Goal: Transaction & Acquisition: Purchase product/service

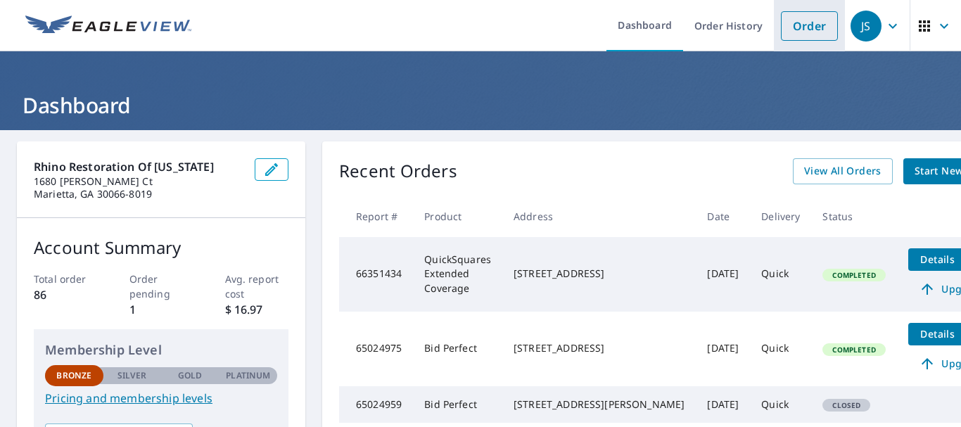
click at [787, 28] on link "Order" at bounding box center [809, 26] width 57 height 30
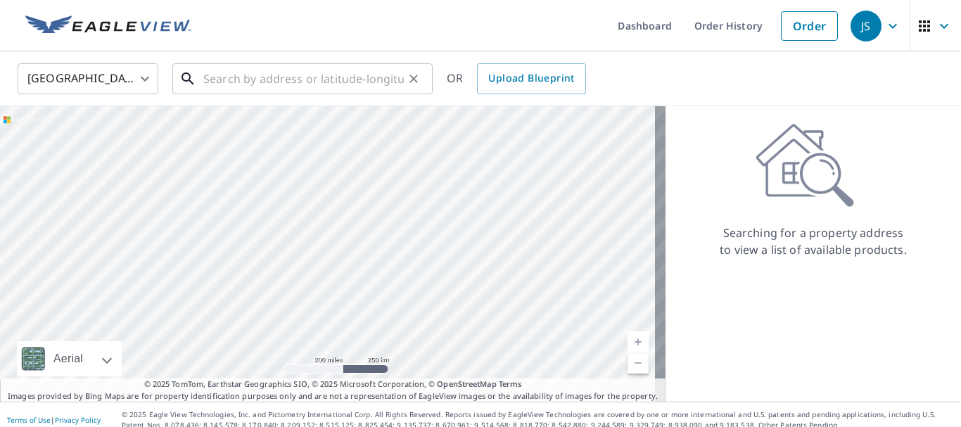
click at [240, 78] on input "text" at bounding box center [303, 78] width 200 height 39
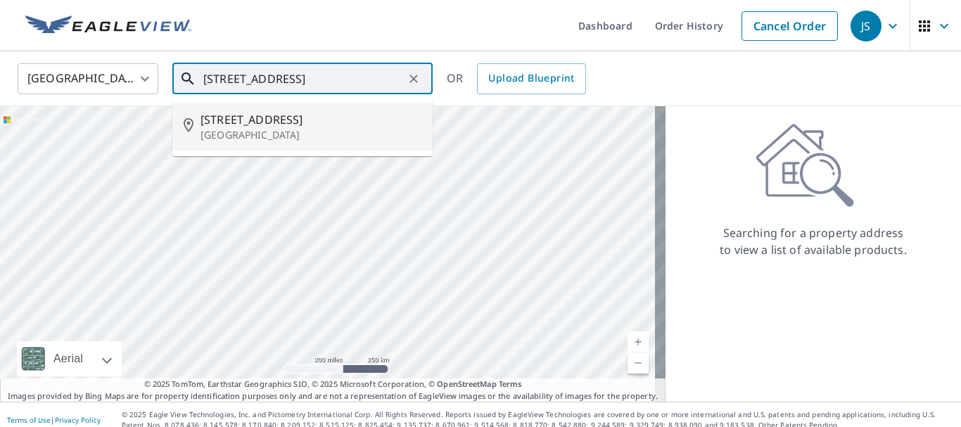
click at [283, 117] on span "[STREET_ADDRESS]" at bounding box center [310, 119] width 221 height 17
type input "[STREET_ADDRESS]"
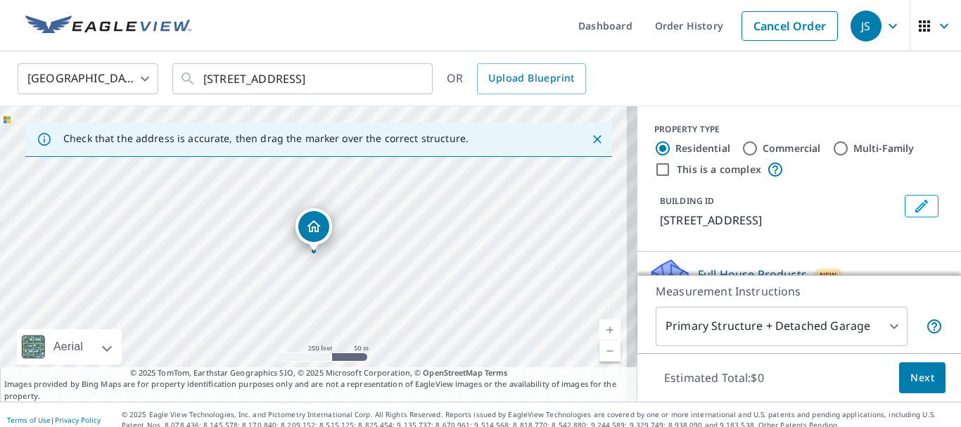
scroll to position [164, 0]
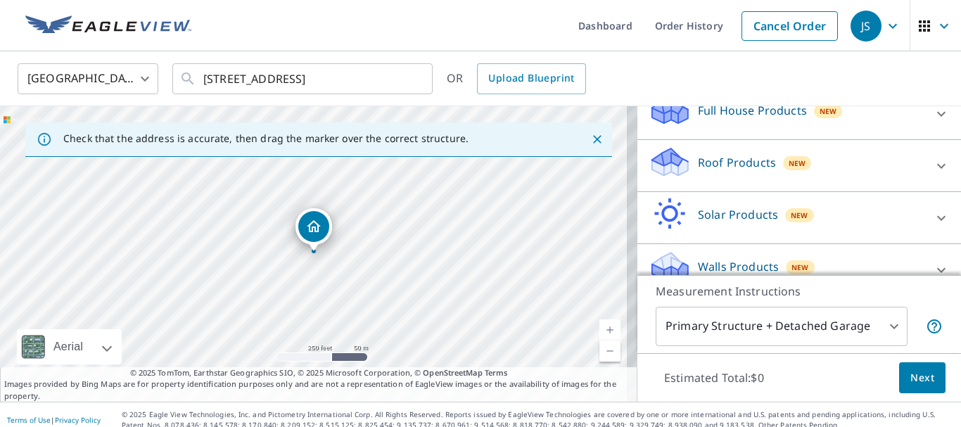
click at [933, 174] on icon at bounding box center [941, 166] width 17 height 17
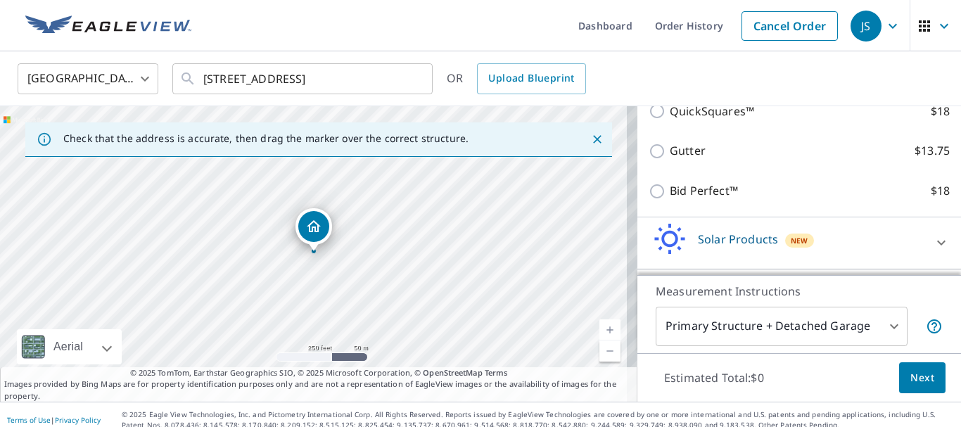
scroll to position [329, 0]
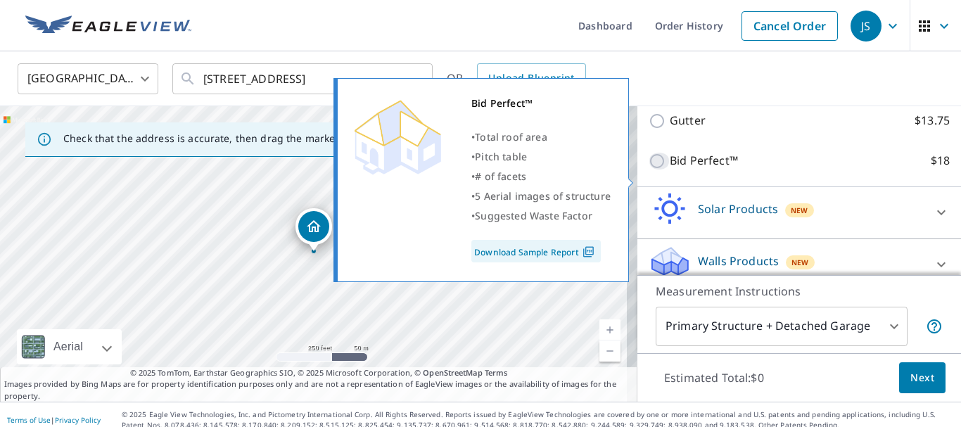
click at [650, 170] on input "Bid Perfect™ $18" at bounding box center [659, 161] width 21 height 17
checkbox input "true"
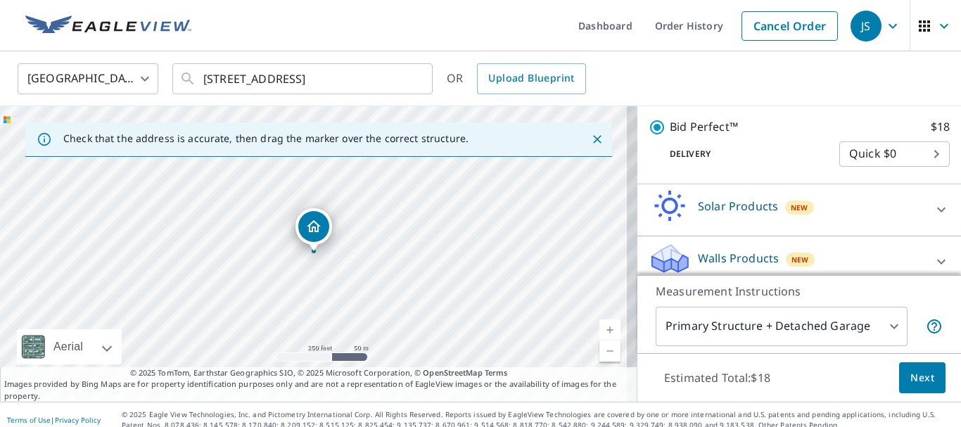
scroll to position [407, 0]
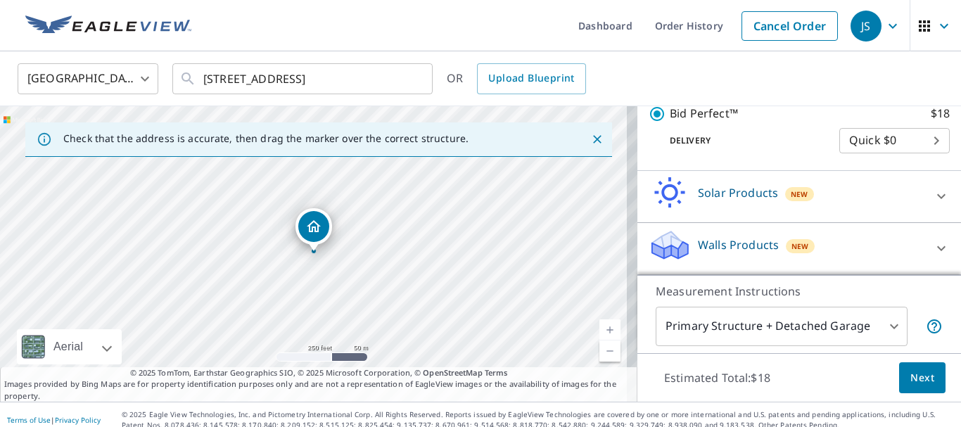
click at [912, 371] on span "Next" at bounding box center [922, 378] width 24 height 18
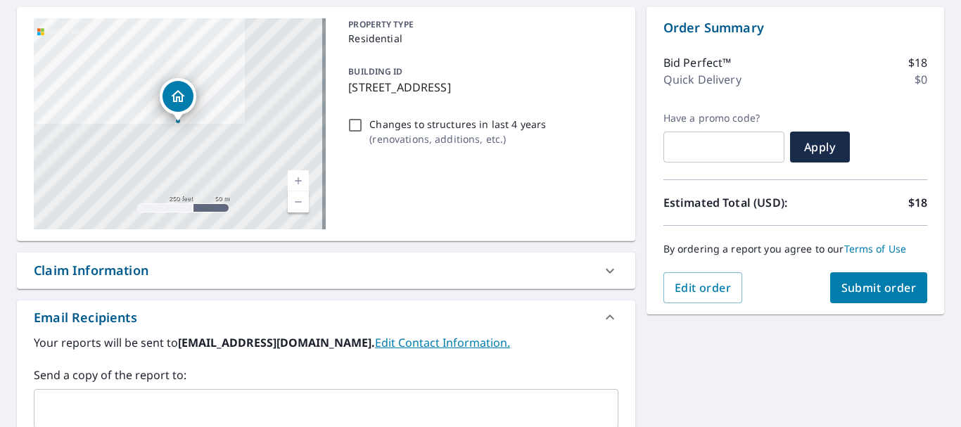
scroll to position [164, 0]
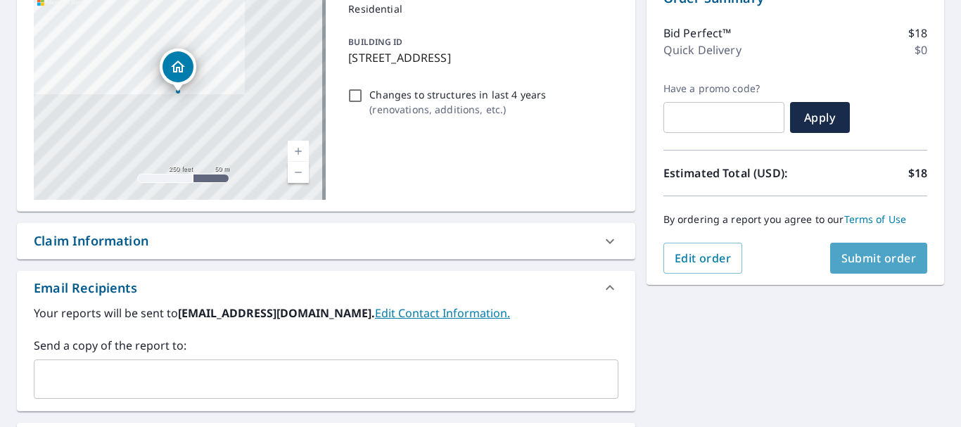
click at [855, 253] on span "Submit order" at bounding box center [878, 257] width 75 height 15
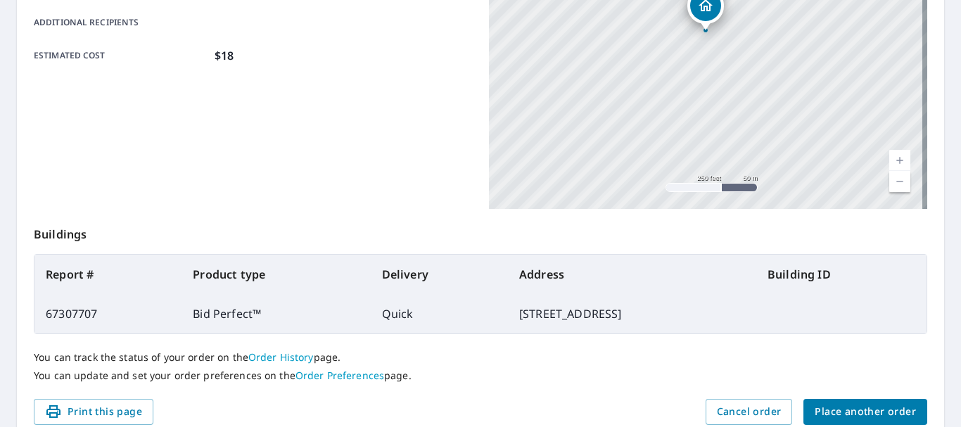
scroll to position [401, 0]
